Goal: Task Accomplishment & Management: Use online tool/utility

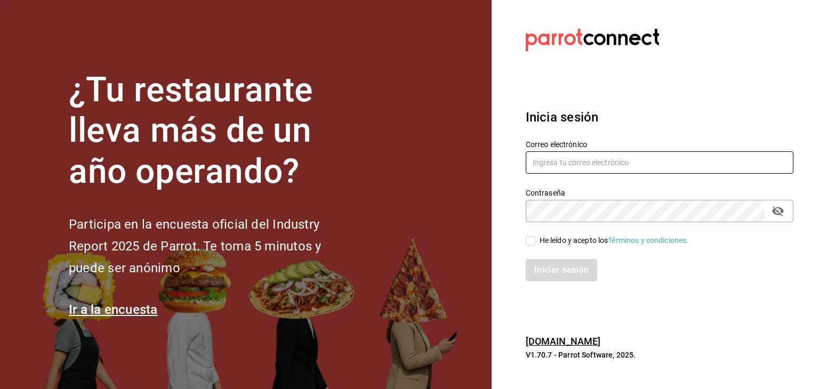
type input "[EMAIL_ADDRESS][PERSON_NAME][DOMAIN_NAME]"
click at [530, 241] on input "He leído y acepto los Términos y condiciones." at bounding box center [531, 241] width 10 height 10
checkbox input "true"
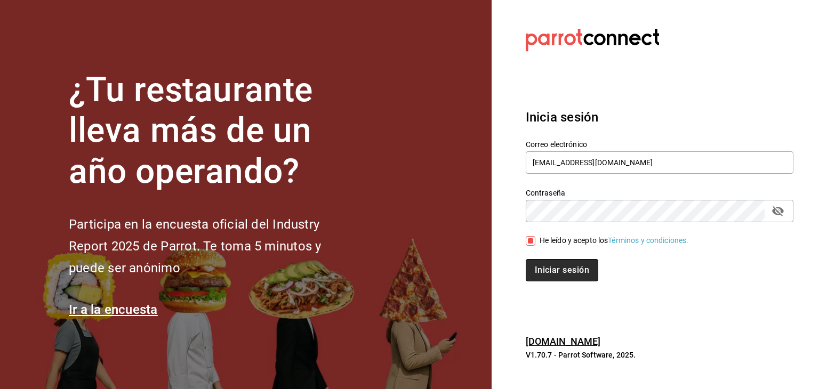
click at [547, 271] on button "Iniciar sesión" at bounding box center [562, 270] width 72 height 22
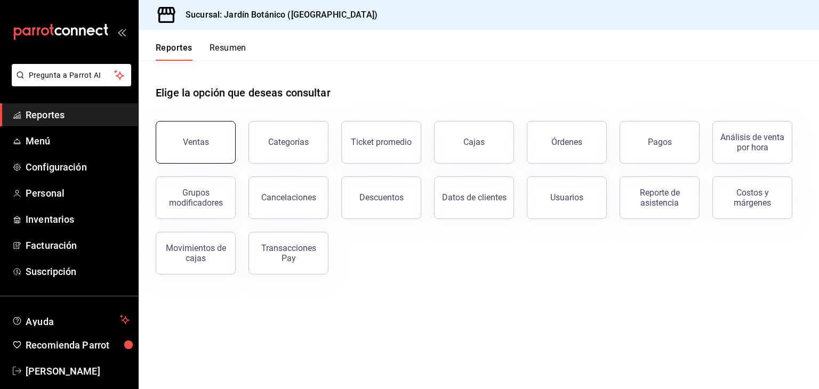
click at [187, 152] on button "Ventas" at bounding box center [196, 142] width 80 height 43
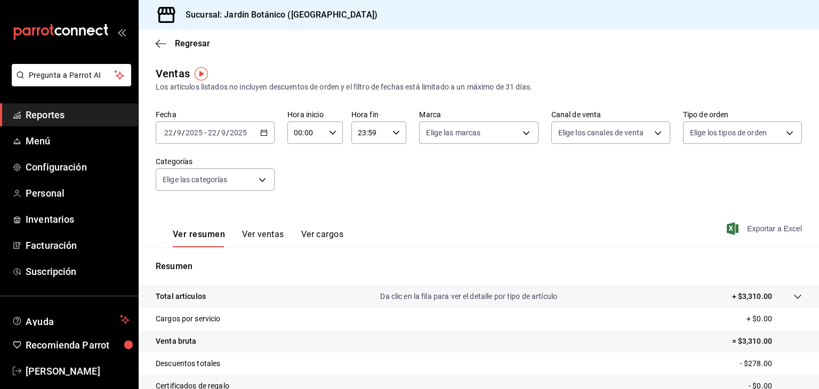
click at [755, 229] on span "Exportar a Excel" at bounding box center [765, 228] width 73 height 13
click at [44, 370] on span "[PERSON_NAME]" at bounding box center [78, 371] width 104 height 14
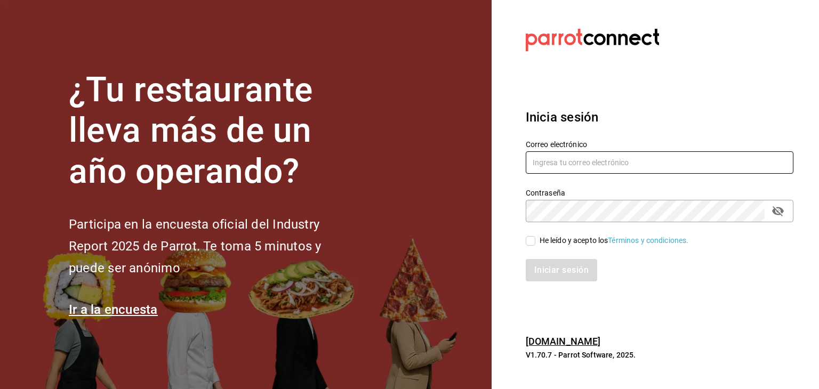
type input "[EMAIL_ADDRESS][PERSON_NAME][DOMAIN_NAME]"
